Goal: Information Seeking & Learning: Learn about a topic

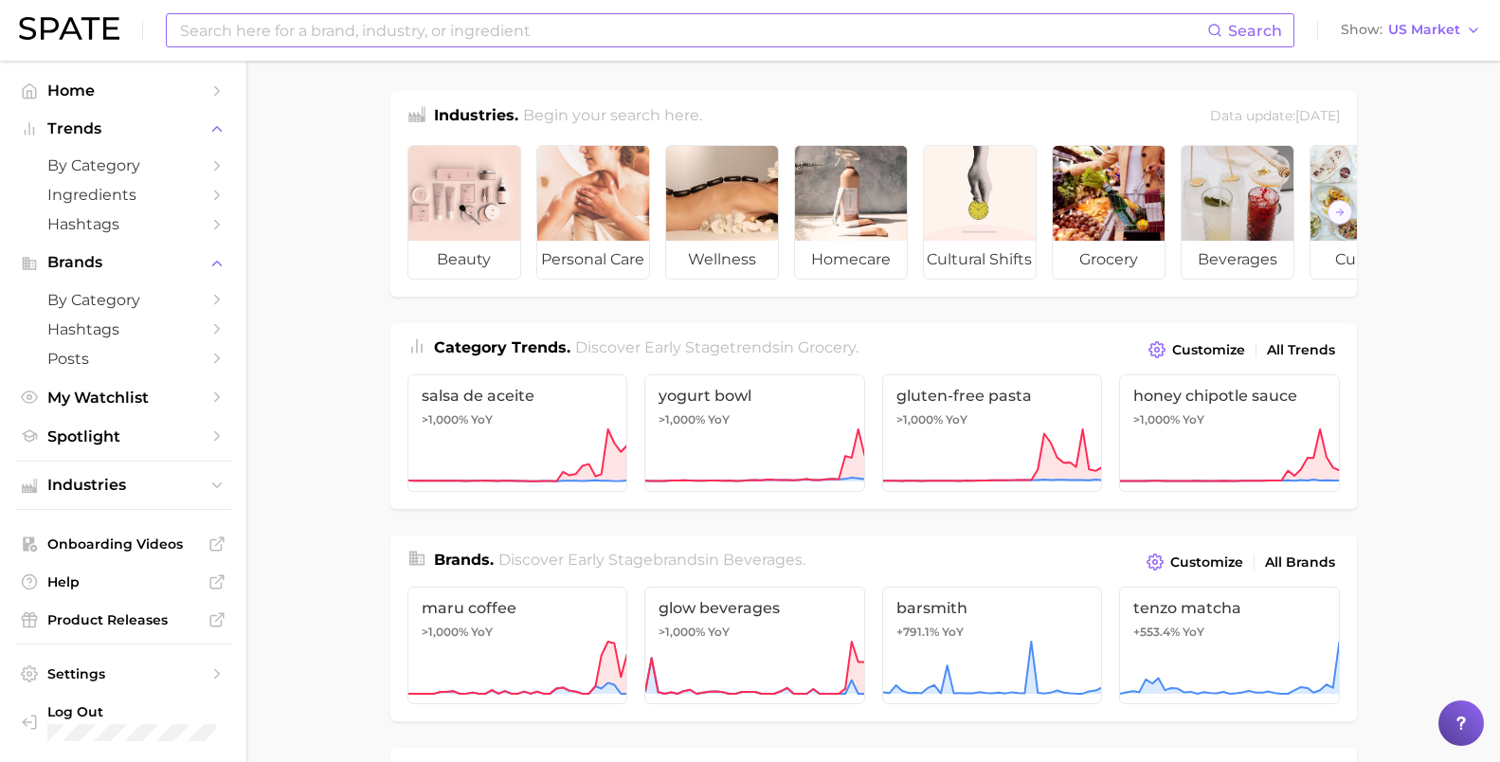
click at [382, 34] on input at bounding box center [692, 30] width 1029 height 32
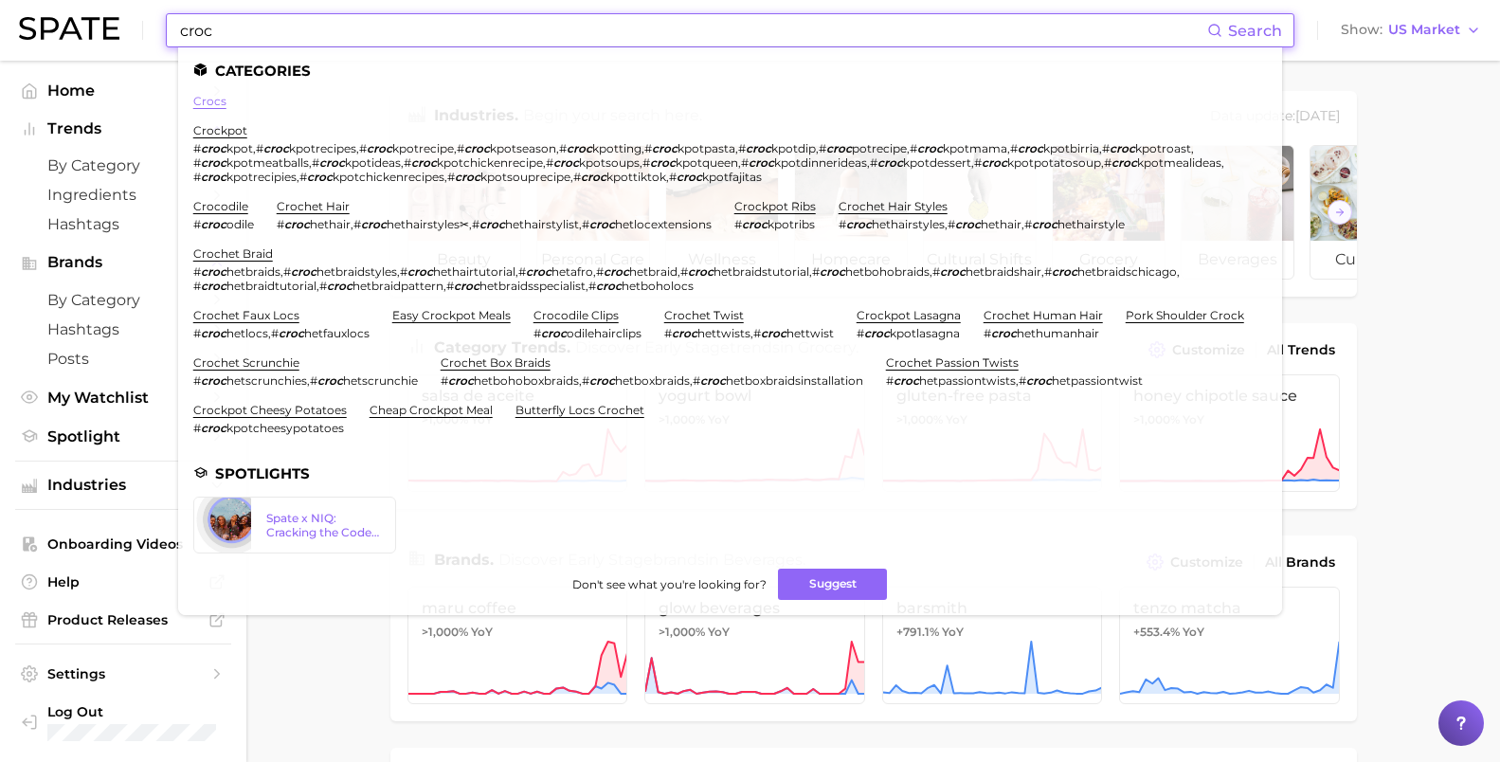
type input "croc"
click at [207, 96] on link "crocs" at bounding box center [209, 101] width 33 height 14
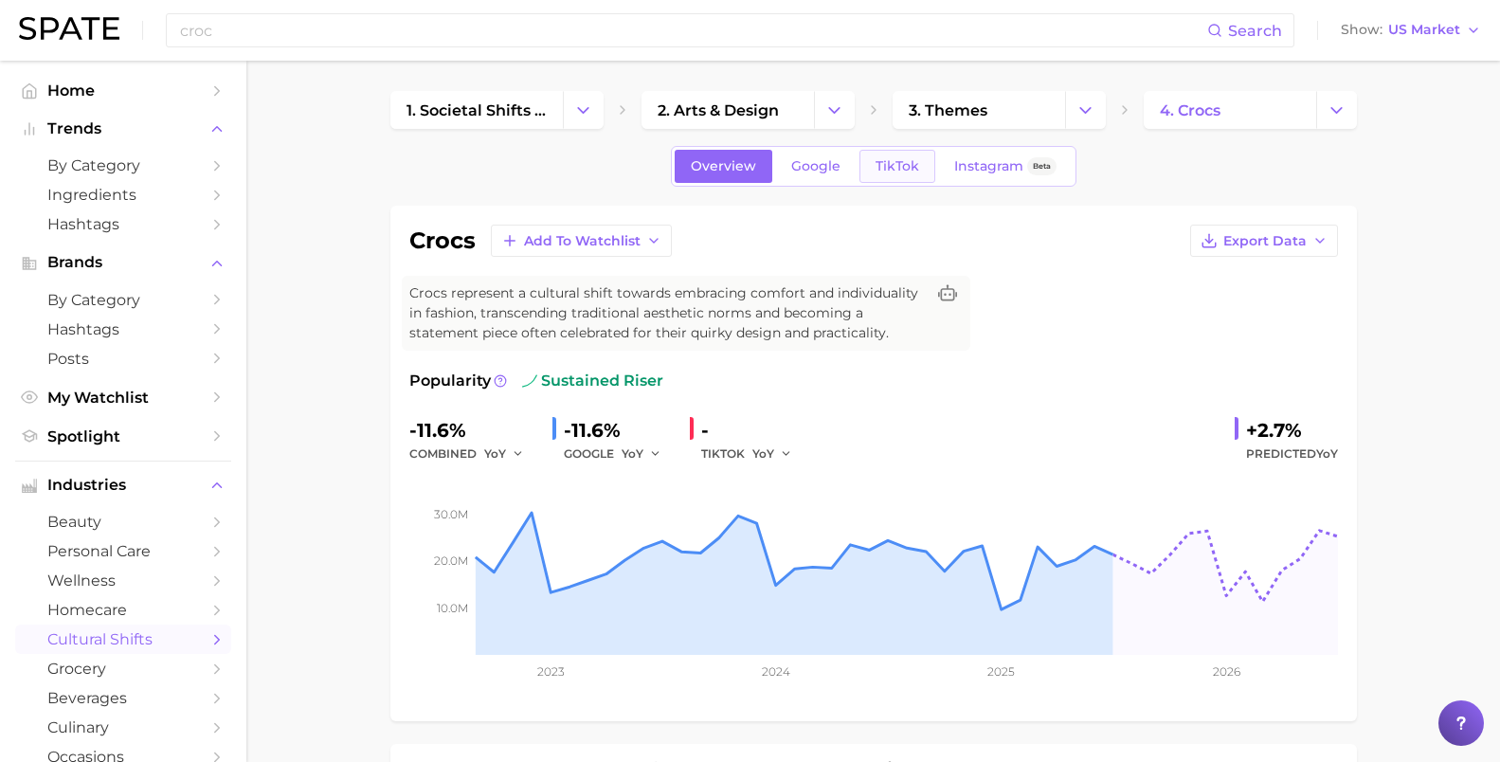
click at [898, 164] on span "TikTok" at bounding box center [897, 166] width 44 height 16
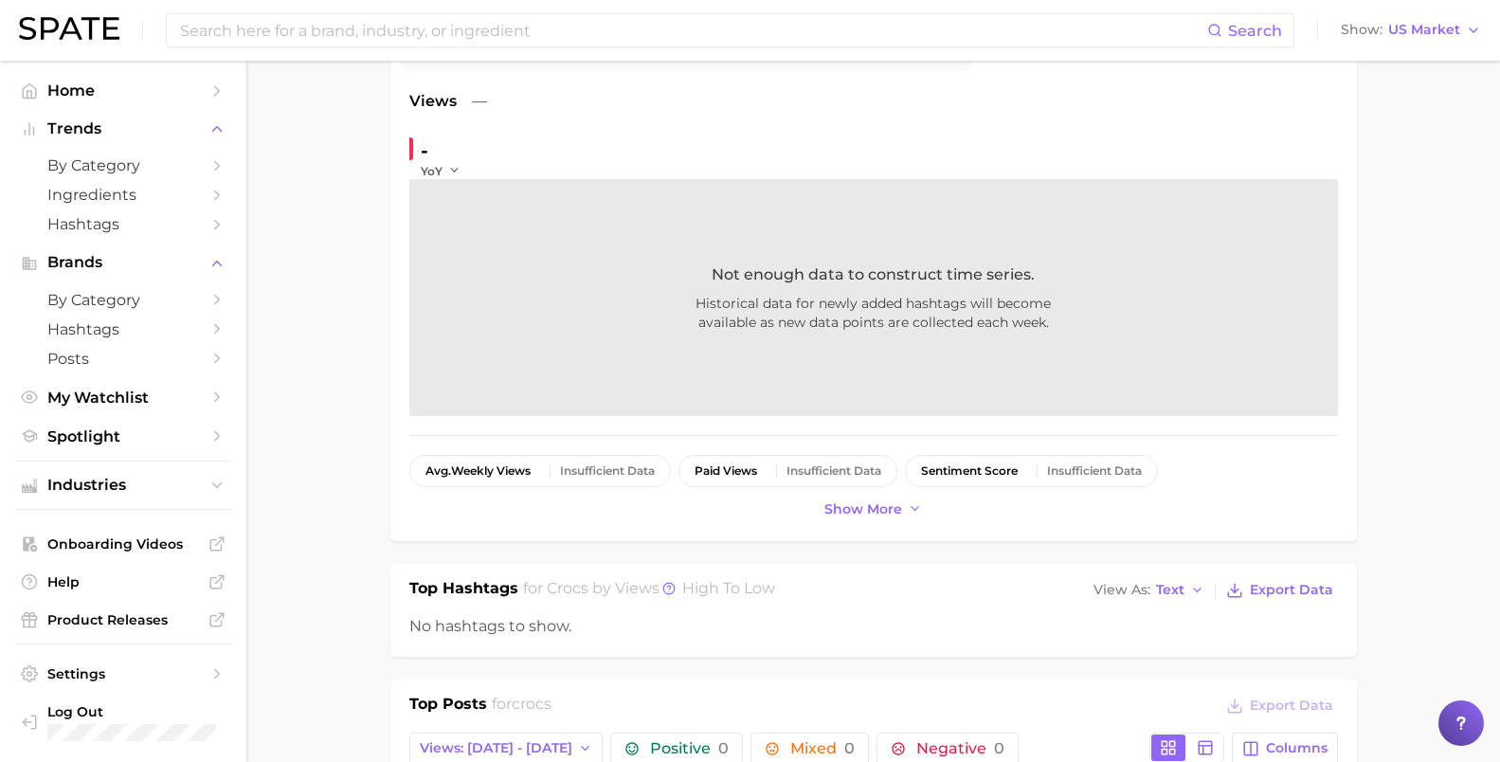
scroll to position [71, 0]
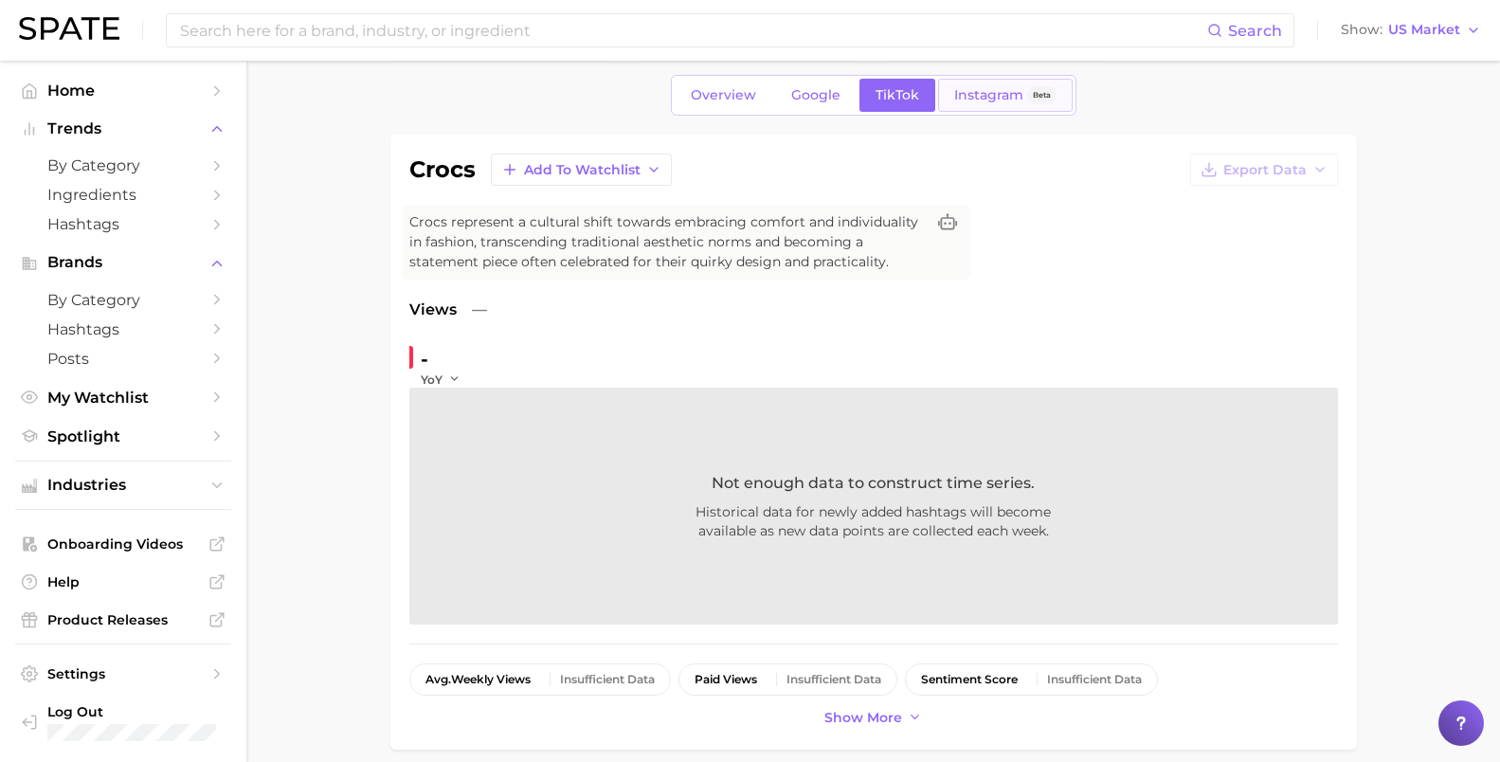
click at [968, 101] on span "Instagram" at bounding box center [988, 95] width 69 height 16
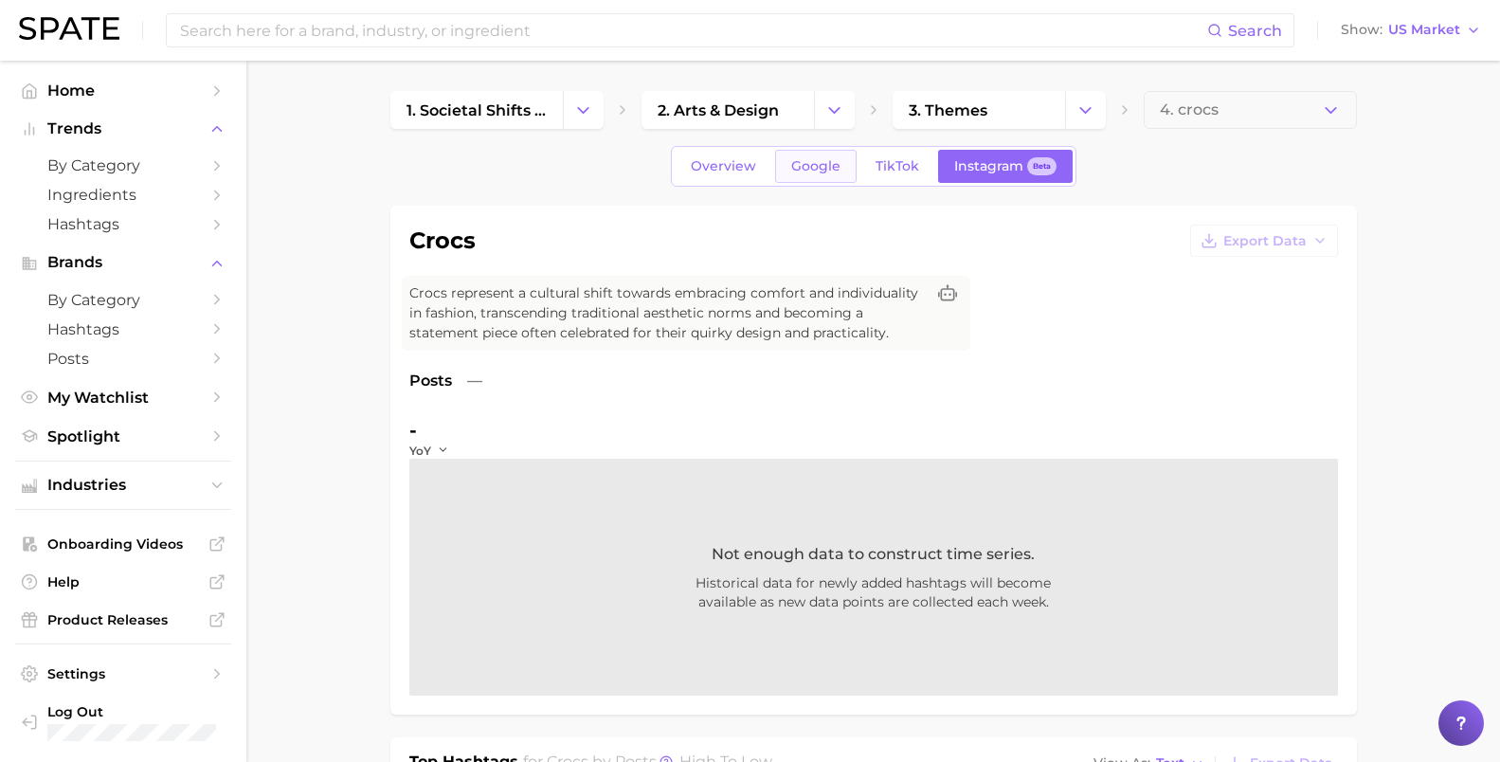
click at [794, 164] on span "Google" at bounding box center [815, 166] width 49 height 16
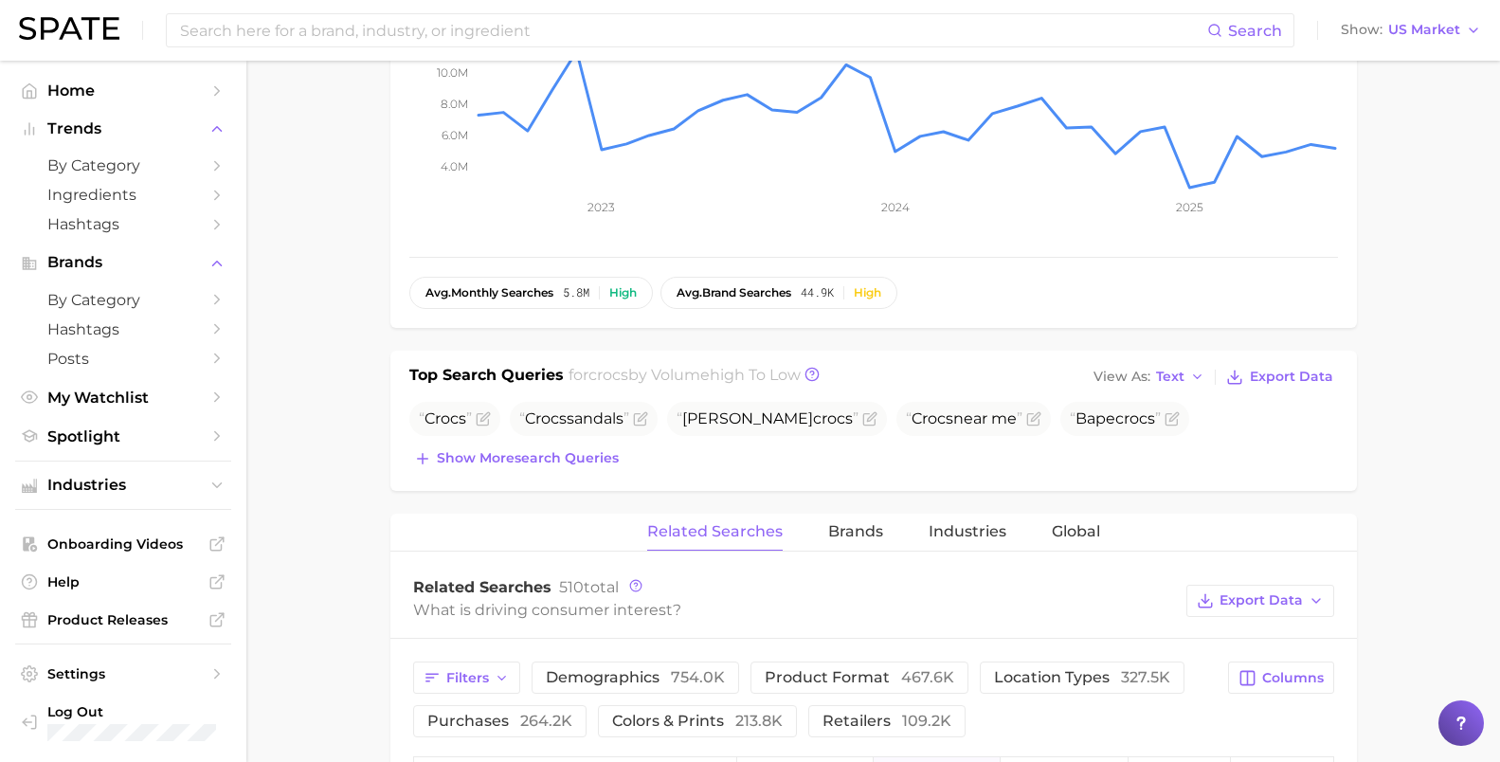
scroll to position [454, 0]
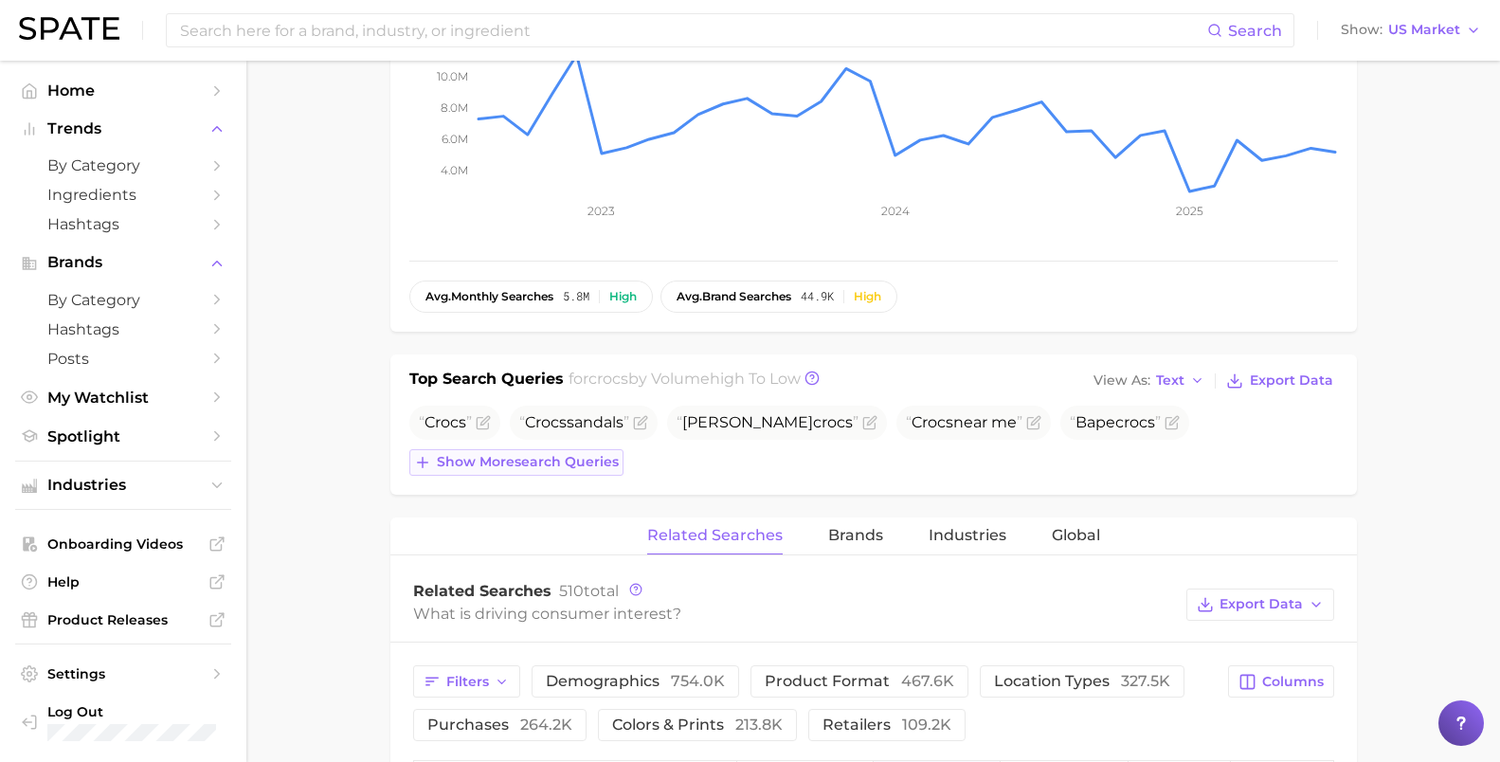
click at [608, 454] on span "Show more search queries" at bounding box center [528, 462] width 182 height 16
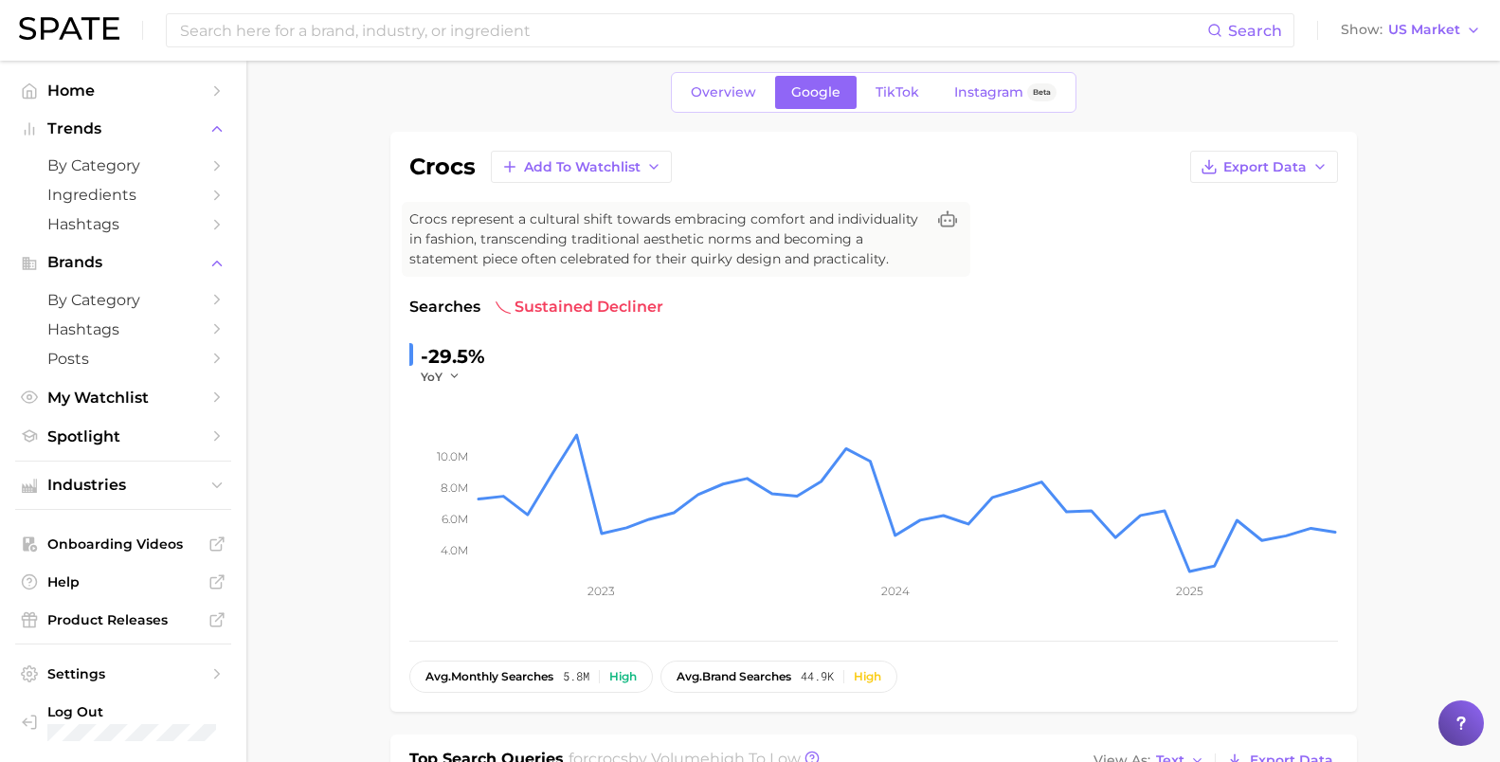
scroll to position [0, 0]
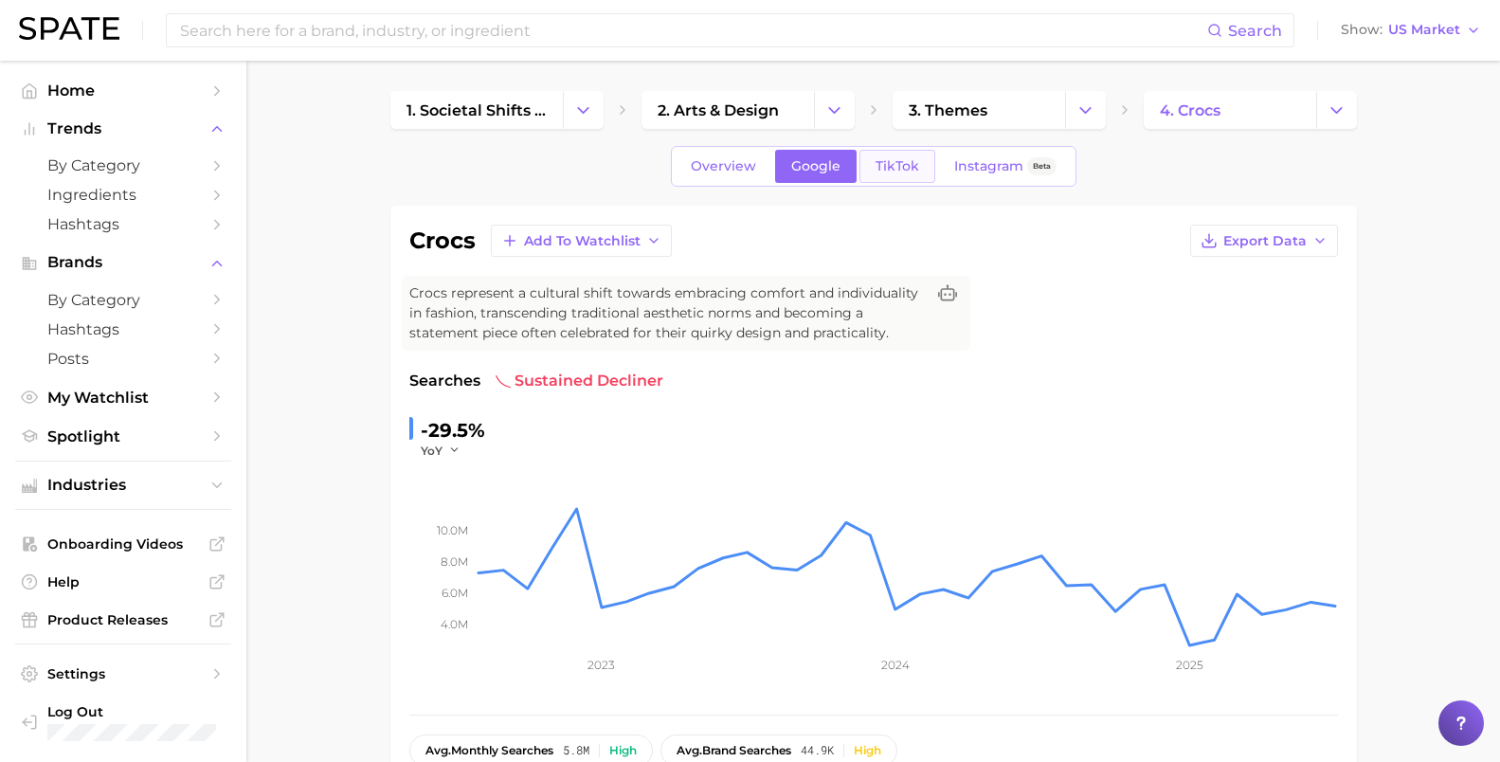
click at [881, 162] on span "TikTok" at bounding box center [897, 166] width 44 height 16
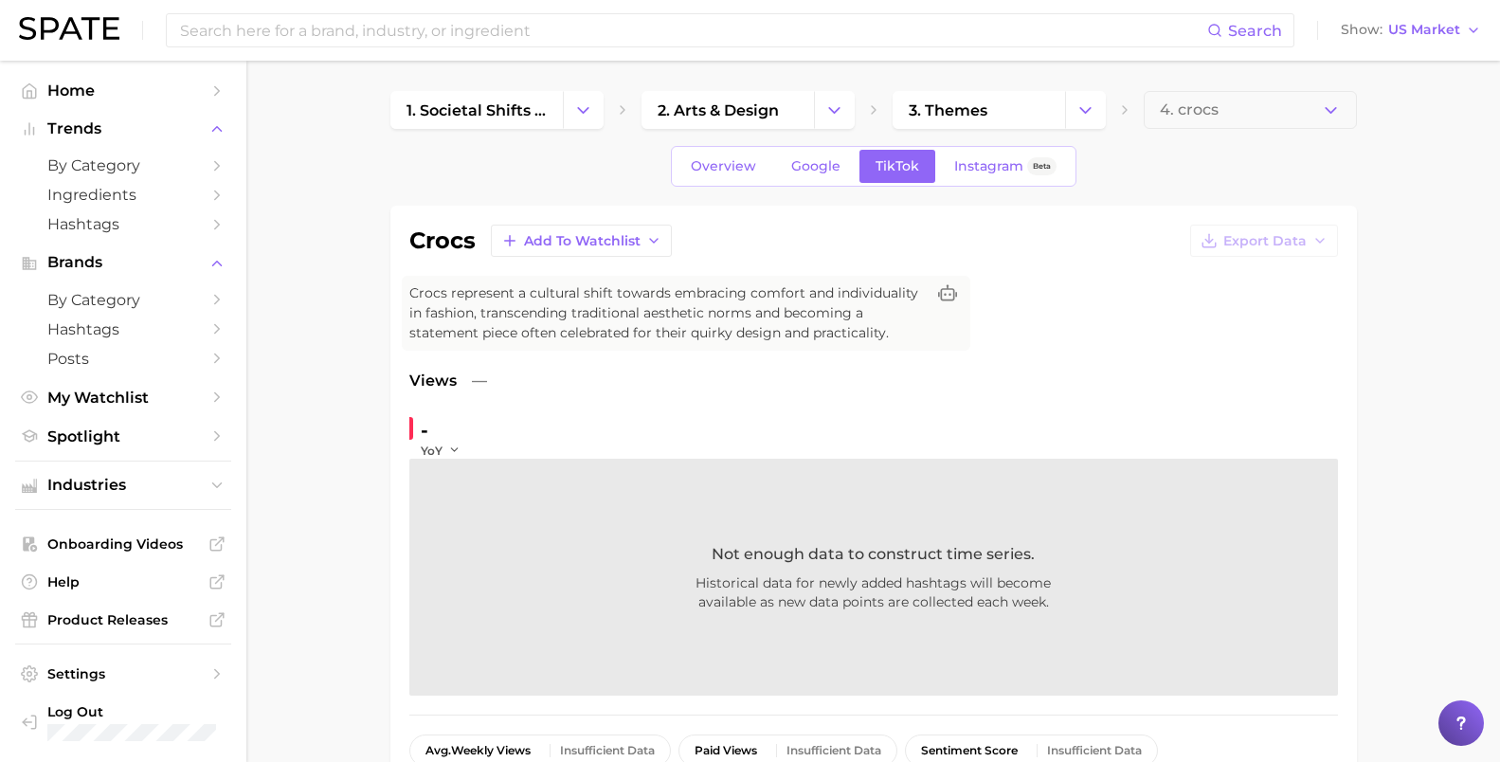
scroll to position [244, 0]
